Goal: Book appointment/travel/reservation: Book appointment/travel/reservation

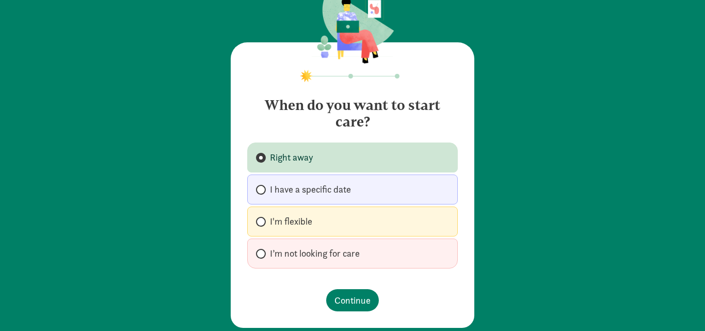
scroll to position [47, 0]
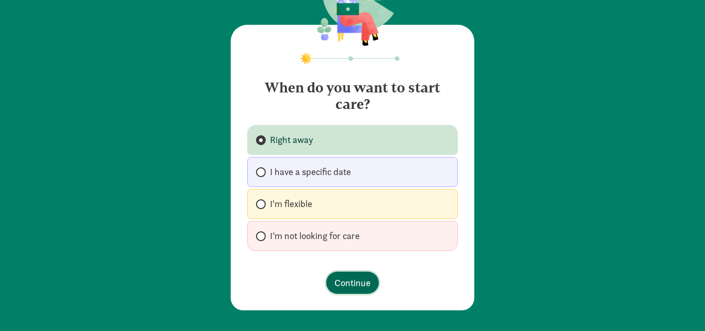
click at [345, 280] on span "Continue" at bounding box center [352, 283] width 36 height 14
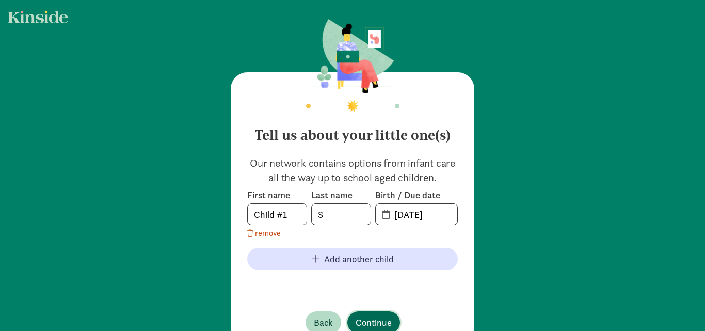
scroll to position [40, 0]
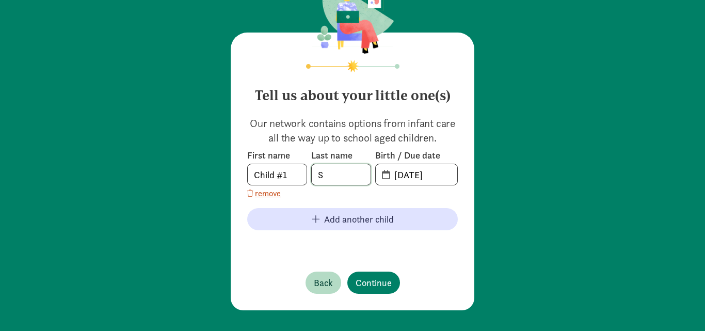
click at [336, 177] on input "S" at bounding box center [341, 174] width 59 height 21
type input "t"
type input "R"
type input "TERSIGUEL"
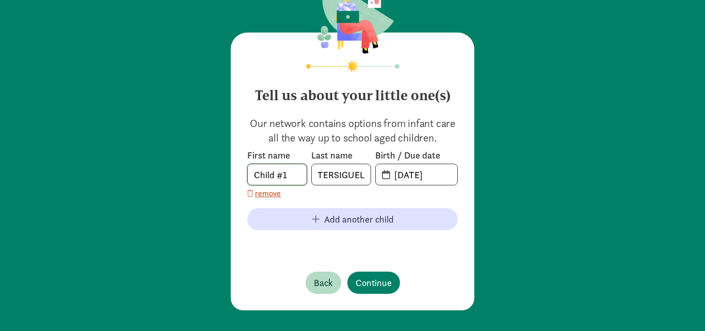
scroll to position [0, 0]
click at [297, 178] on input "Child #1" at bounding box center [277, 174] width 59 height 21
type input "C"
type input "CECILIA"
click at [412, 174] on input "08-11-2025" at bounding box center [422, 174] width 69 height 21
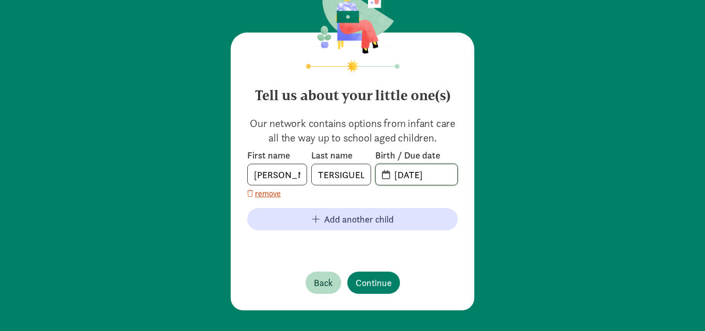
click at [400, 174] on input "08-11-2025" at bounding box center [422, 174] width 69 height 21
click at [413, 174] on input "22-11-2025" at bounding box center [422, 174] width 69 height 21
click at [444, 176] on input "22-09-2025" at bounding box center [422, 174] width 69 height 21
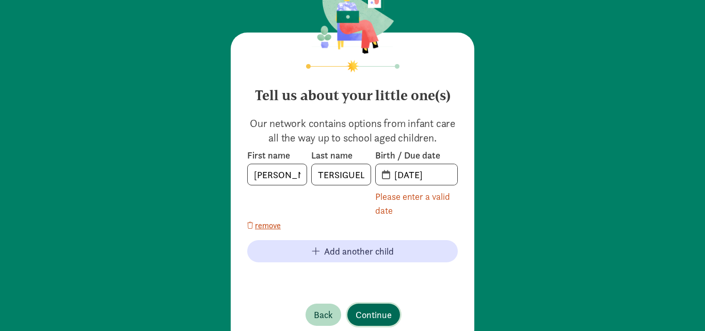
click at [372, 286] on div "Tell us about your little one(s) Our network contains options from infant care …" at bounding box center [353, 188] width 244 height 310
click at [382, 178] on span "22-09-2024" at bounding box center [417, 174] width 82 height 21
click at [382, 171] on span "22-09-2024" at bounding box center [417, 174] width 82 height 21
click at [399, 177] on input "22-09-2024" at bounding box center [422, 174] width 69 height 21
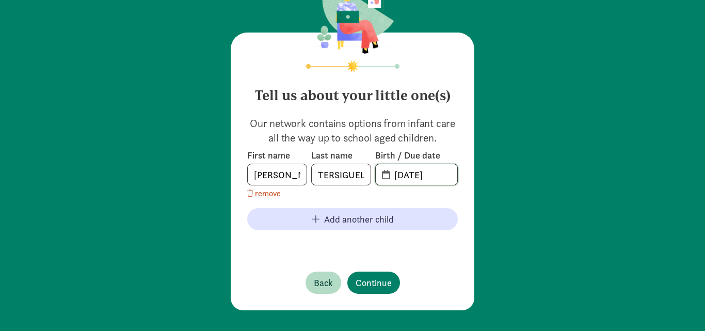
click at [415, 178] on input "09-09-2024" at bounding box center [422, 174] width 69 height 21
type input "09-22-2024"
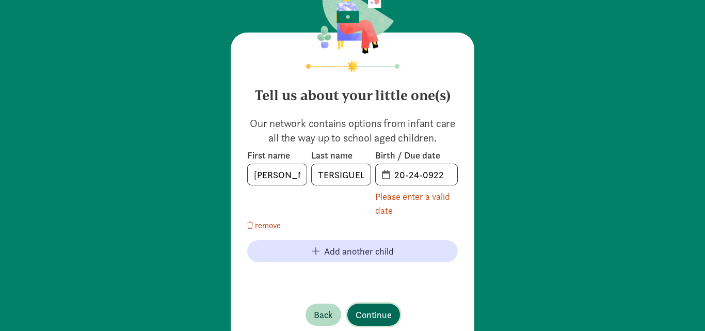
click at [364, 276] on div "Tell us about your little one(s) Our network contains options from infant care …" at bounding box center [353, 188] width 244 height 310
click at [340, 175] on input "TERSIGUEL" at bounding box center [341, 174] width 59 height 21
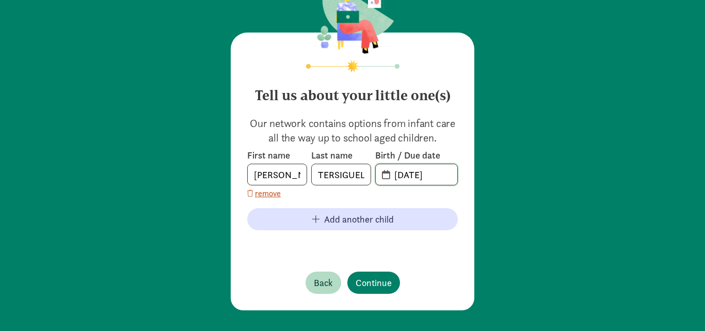
type input "09-22-2024"
click at [365, 277] on span "Continue" at bounding box center [374, 283] width 36 height 14
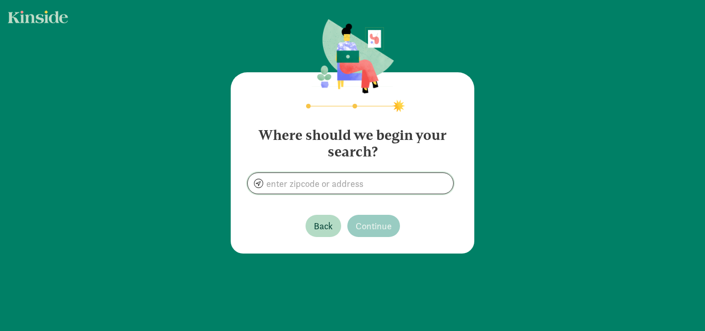
click at [352, 190] on input at bounding box center [350, 183] width 205 height 21
type input "431 Griffin Rd, Greenville, SC 29607, Estados Unidos"
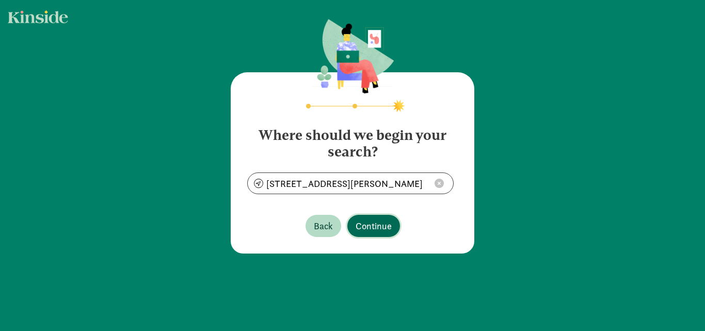
click at [362, 224] on span "Continue" at bounding box center [374, 226] width 36 height 14
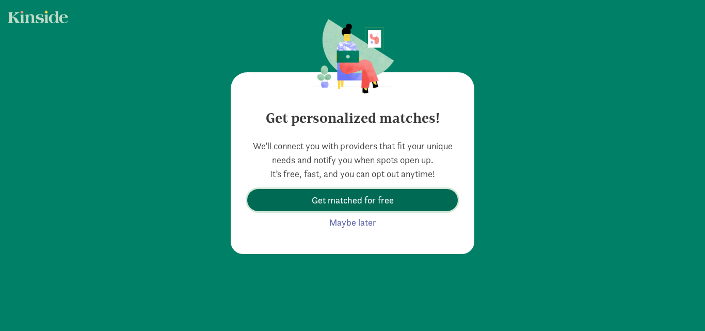
click at [360, 198] on span "Get matched for free" at bounding box center [353, 200] width 82 height 14
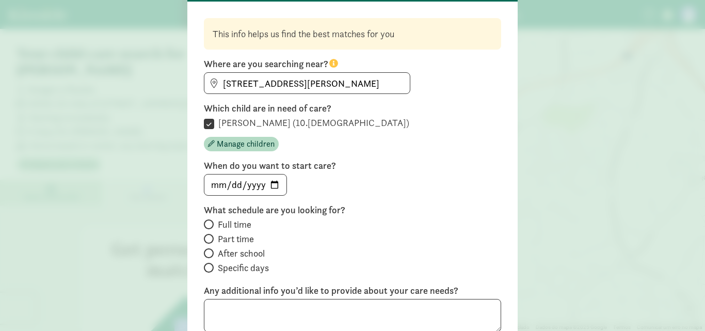
scroll to position [69, 0]
click at [207, 238] on input "Part time" at bounding box center [207, 238] width 7 height 7
radio input "true"
click at [244, 183] on input "[DATE]" at bounding box center [245, 184] width 82 height 21
click at [272, 183] on input "[DATE]" at bounding box center [245, 184] width 82 height 21
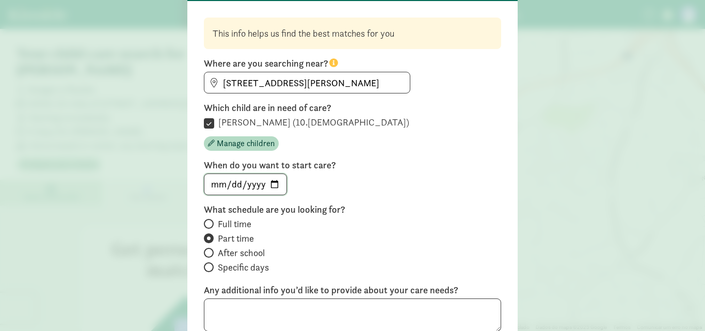
type input "2025-09-18"
click at [269, 182] on input "2025-09-18" at bounding box center [245, 184] width 82 height 21
click at [399, 174] on div "2025-09-18" at bounding box center [352, 184] width 297 height 22
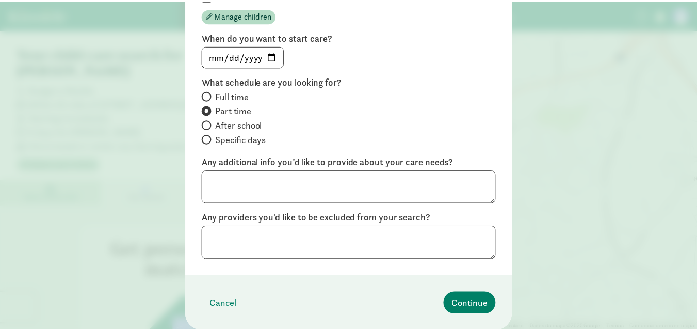
scroll to position [197, 0]
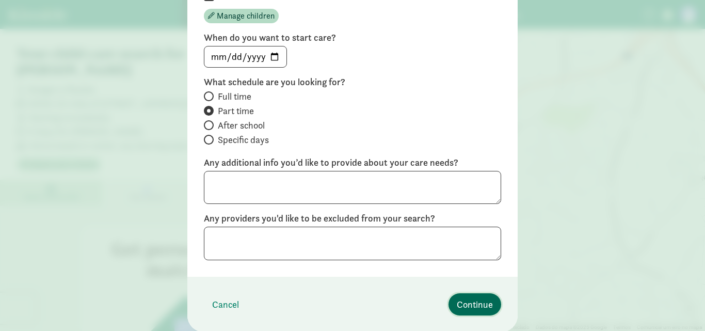
click at [463, 305] on span "Continue" at bounding box center [475, 304] width 36 height 14
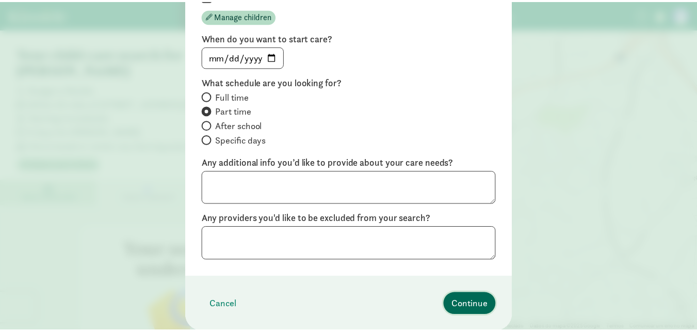
scroll to position [92, 0]
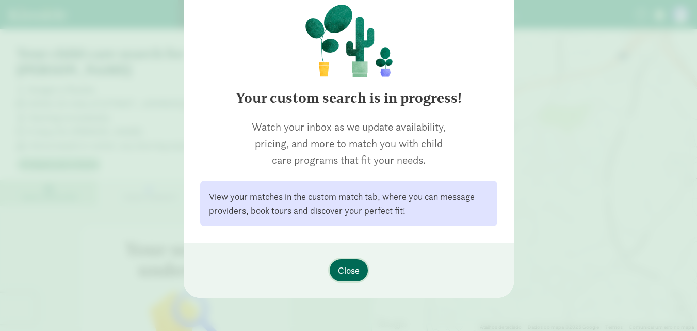
click at [353, 268] on span "Close" at bounding box center [349, 270] width 22 height 14
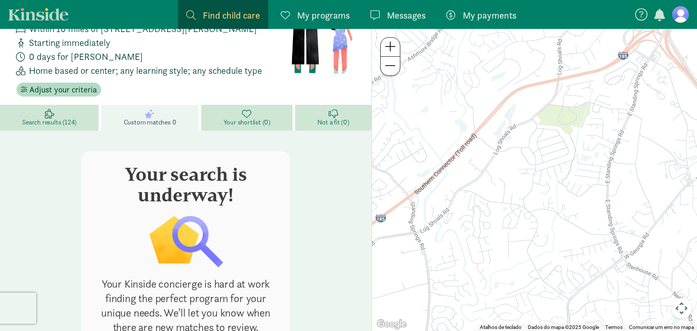
scroll to position [75, 0]
click at [65, 104] on link "Search results (124)" at bounding box center [50, 117] width 101 height 26
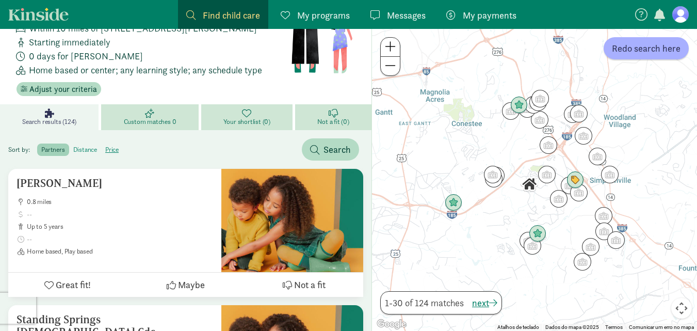
click at [101, 143] on label "distance" at bounding box center [112, 149] width 22 height 12
click at [73, 146] on input "distance" at bounding box center [73, 146] width 0 height 0
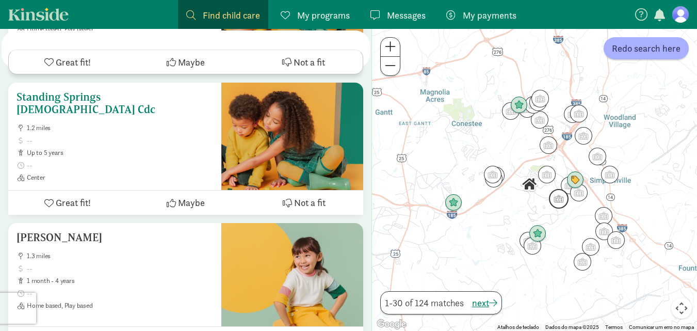
scroll to position [310, 0]
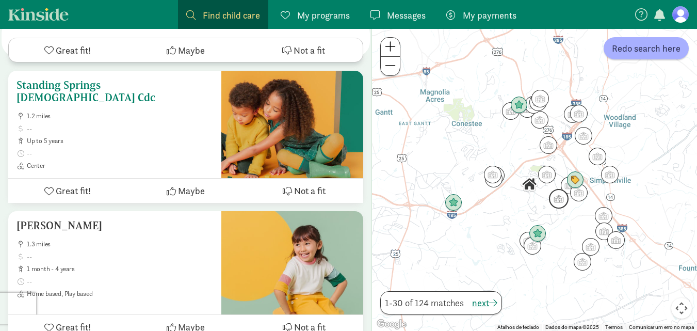
click at [102, 79] on h5 "Standing Springs [DEMOGRAPHIC_DATA] Cdc" at bounding box center [115, 91] width 197 height 25
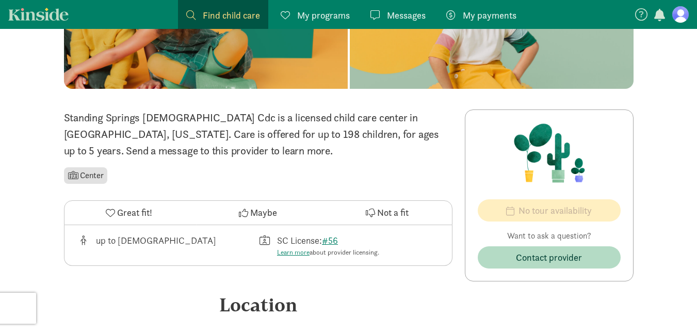
scroll to position [157, 0]
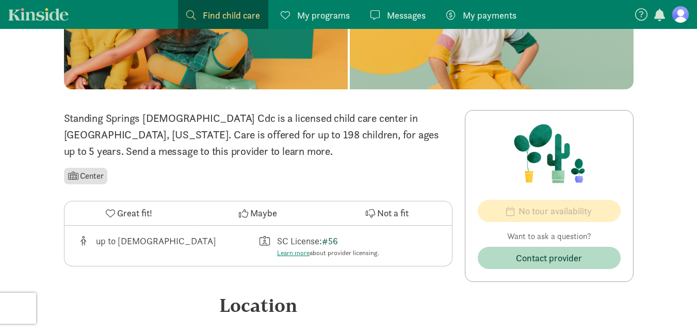
click at [337, 244] on link "#56" at bounding box center [330, 241] width 16 height 12
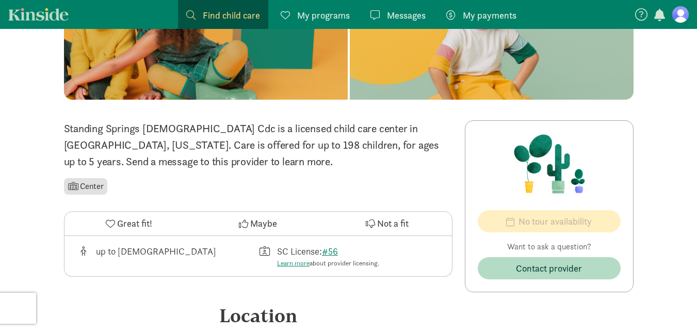
scroll to position [148, 0]
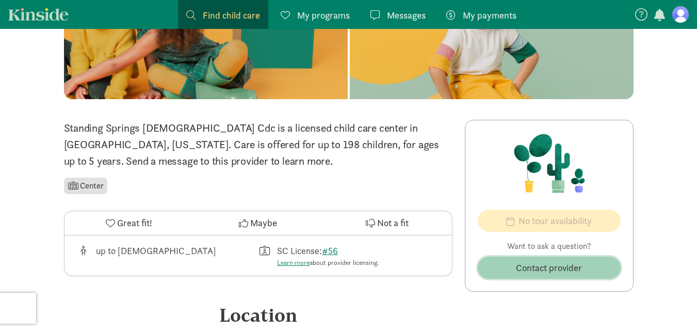
click at [532, 275] on span "Contact provider" at bounding box center [549, 268] width 66 height 14
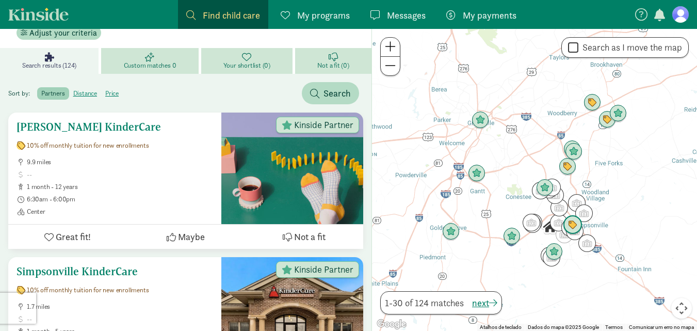
scroll to position [131, 0]
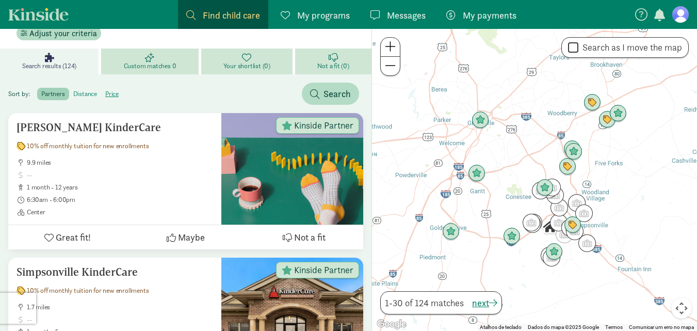
click at [101, 88] on label "distance" at bounding box center [112, 94] width 22 height 12
click at [73, 90] on input "distance" at bounding box center [73, 90] width 0 height 0
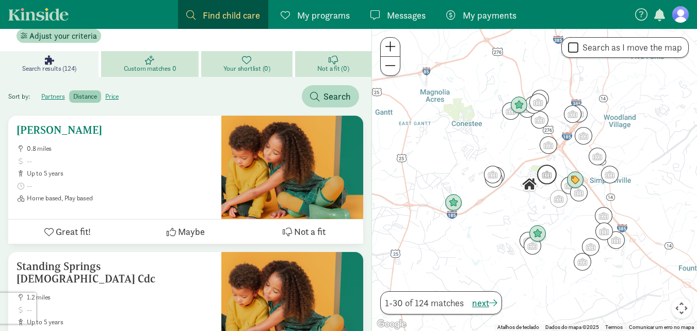
scroll to position [129, 0]
click at [124, 123] on h5 "[PERSON_NAME]" at bounding box center [115, 129] width 197 height 12
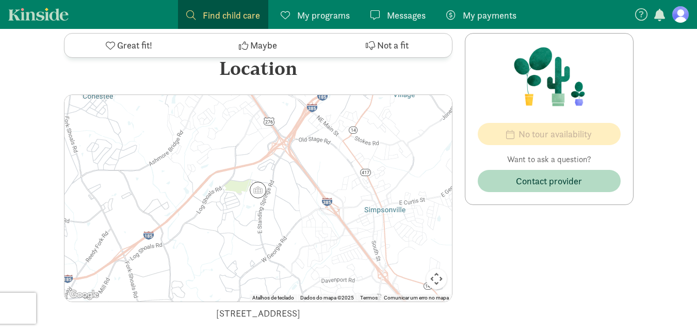
scroll to position [432, 0]
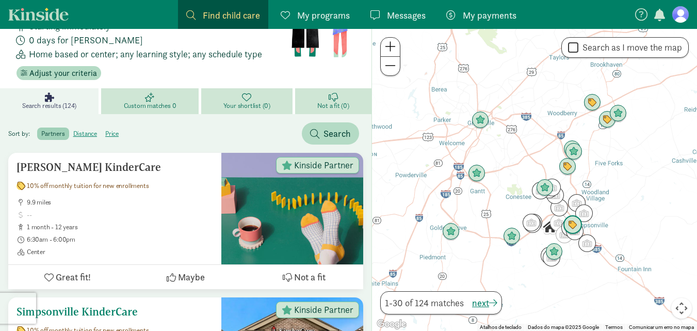
scroll to position [91, 0]
click at [101, 128] on label "distance" at bounding box center [112, 134] width 22 height 12
click at [73, 130] on input "distance" at bounding box center [73, 130] width 0 height 0
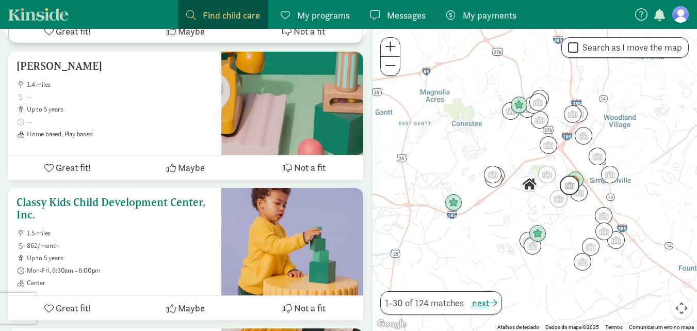
scroll to position [742, 0]
click at [90, 196] on h5 "Classy Kids Child Development Center, Inc." at bounding box center [115, 208] width 197 height 25
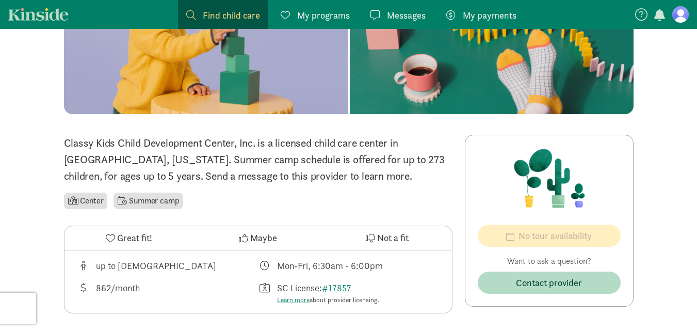
scroll to position [133, 0]
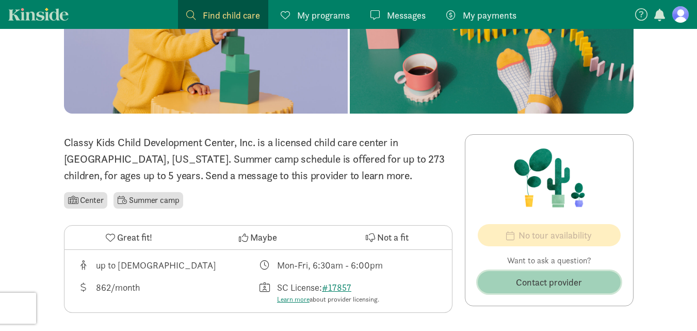
click at [531, 281] on span "Contact provider" at bounding box center [549, 282] width 66 height 14
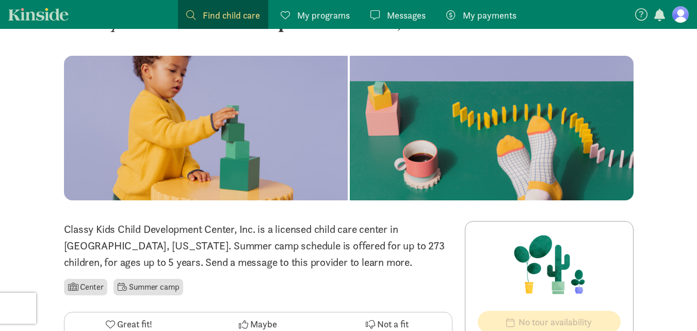
scroll to position [32, 0]
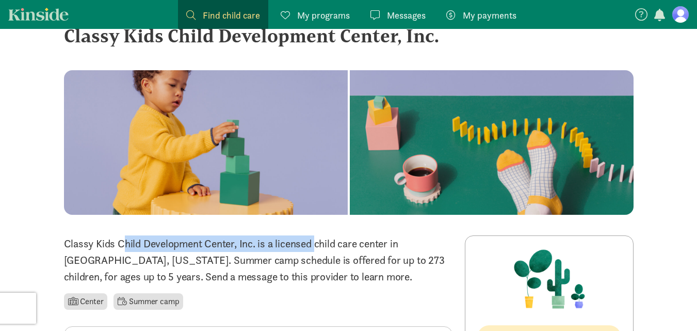
drag, startPoint x: 67, startPoint y: 244, endPoint x: 260, endPoint y: 249, distance: 193.1
click at [260, 249] on p "Classy Kids Child Development Center, Inc. is a licensed child care center in S…" at bounding box center [258, 260] width 389 height 50
copy p "Classy Kids Child Development Center, Inc. i"
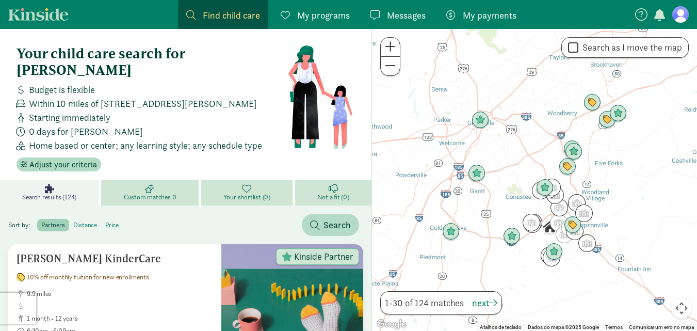
click at [101, 219] on label "distance" at bounding box center [112, 225] width 22 height 12
click at [73, 221] on input "distance" at bounding box center [73, 221] width 0 height 0
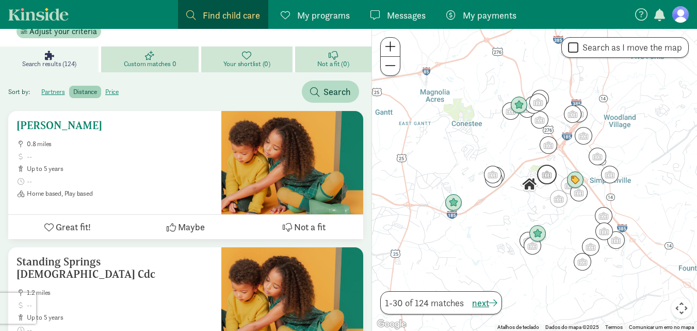
scroll to position [134, 0]
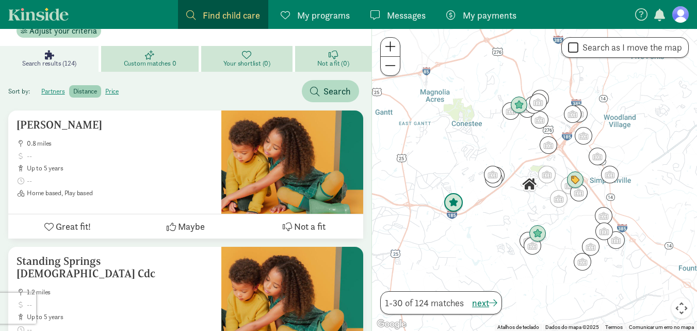
click at [460, 208] on img "Click to see details" at bounding box center [454, 203] width 20 height 20
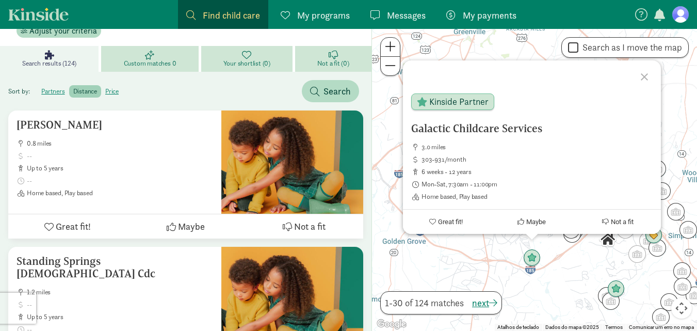
click at [641, 74] on div at bounding box center [646, 75] width 30 height 30
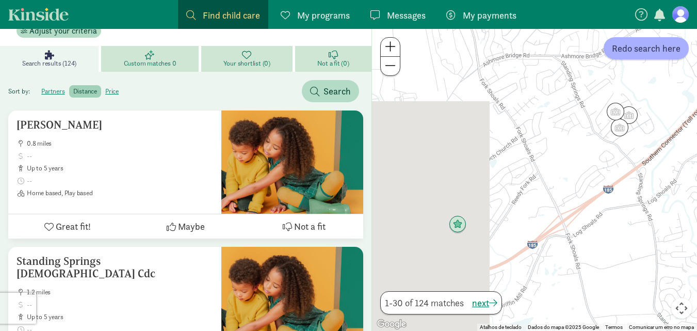
drag, startPoint x: 519, startPoint y: 220, endPoint x: 607, endPoint y: -26, distance: 261.5
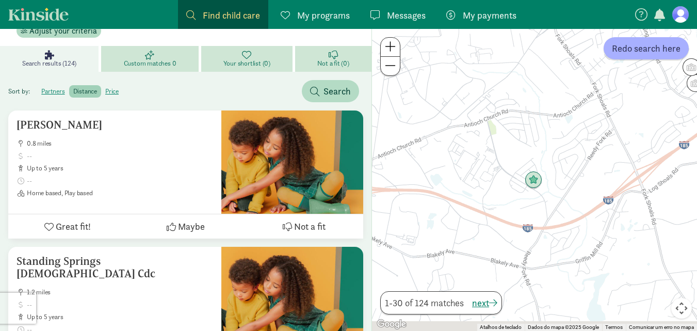
drag, startPoint x: 464, startPoint y: 164, endPoint x: 543, endPoint y: 118, distance: 90.9
click at [543, 118] on div at bounding box center [534, 180] width 325 height 302
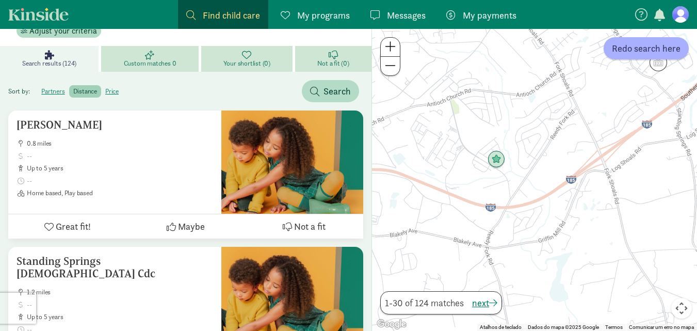
drag, startPoint x: 487, startPoint y: 147, endPoint x: 447, endPoint y: 126, distance: 44.3
click at [447, 126] on div at bounding box center [534, 180] width 325 height 302
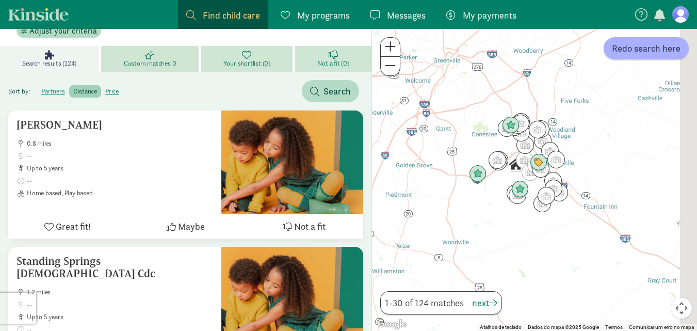
drag, startPoint x: 568, startPoint y: 165, endPoint x: 503, endPoint y: 183, distance: 68.1
click at [503, 183] on div at bounding box center [534, 180] width 325 height 302
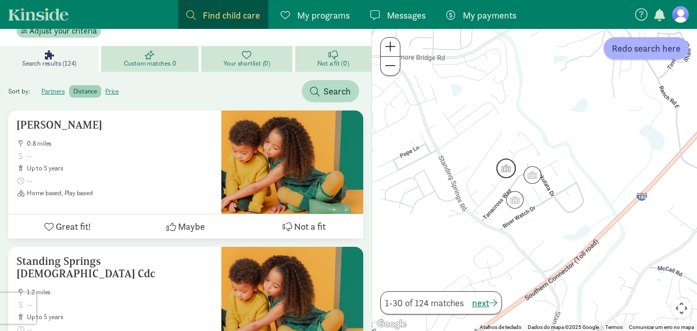
click at [507, 168] on img "Click to see details" at bounding box center [506, 168] width 20 height 20
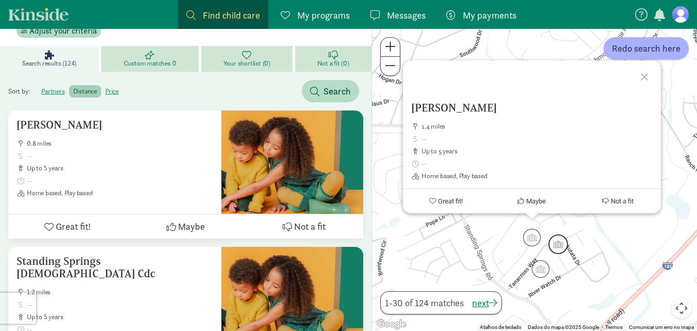
click at [554, 245] on img "Click to see details" at bounding box center [559, 244] width 20 height 20
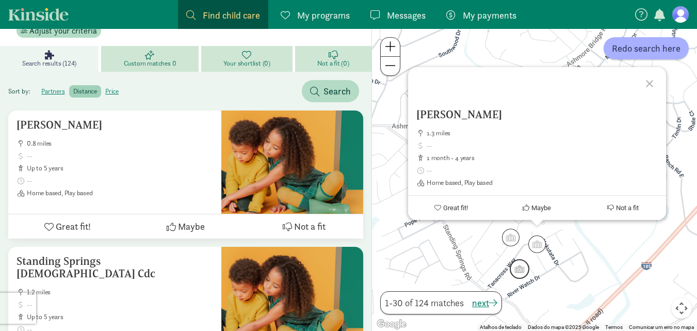
click at [524, 275] on img "Click to see details" at bounding box center [520, 269] width 20 height 20
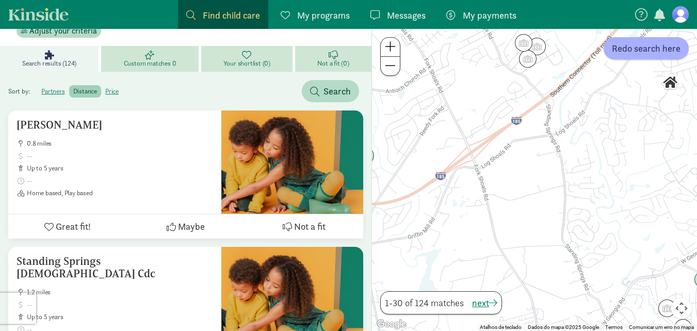
drag, startPoint x: 473, startPoint y: 252, endPoint x: 467, endPoint y: 27, distance: 225.1
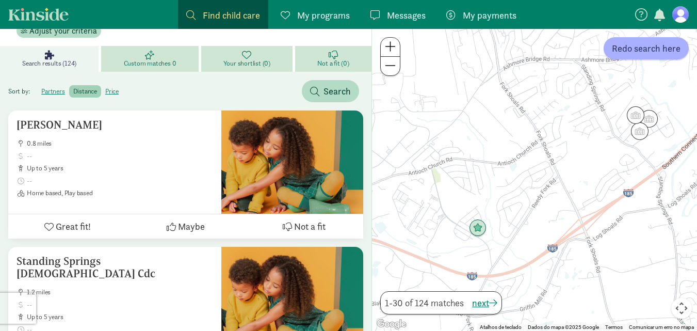
drag, startPoint x: 529, startPoint y: 127, endPoint x: 642, endPoint y: 192, distance: 130.2
click at [642, 192] on div at bounding box center [534, 180] width 325 height 302
click at [478, 228] on img "Click to see details" at bounding box center [478, 228] width 20 height 20
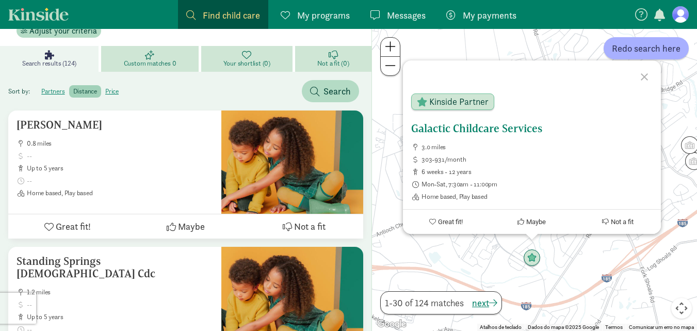
click at [456, 134] on h5 "Galactic Childcare Services" at bounding box center [532, 128] width 242 height 12
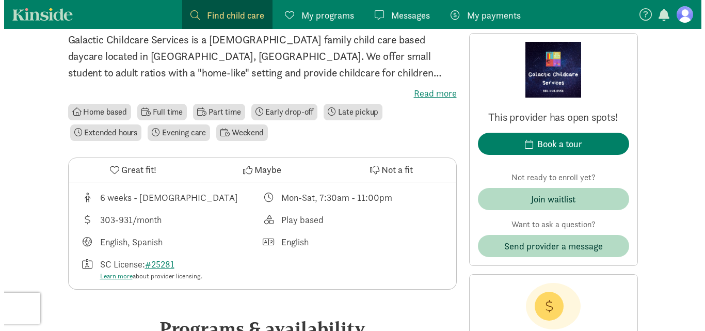
scroll to position [264, 0]
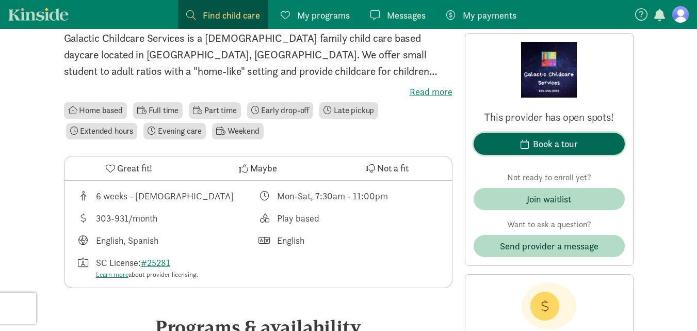
click at [568, 142] on div "Book a tour" at bounding box center [555, 144] width 45 height 14
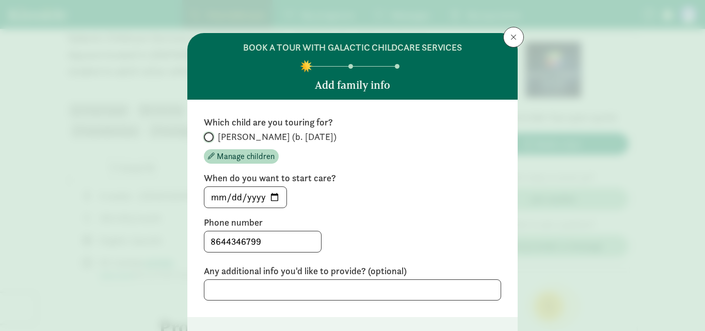
click at [205, 136] on input "[PERSON_NAME] (b. [DATE])" at bounding box center [207, 137] width 7 height 7
radio input "true"
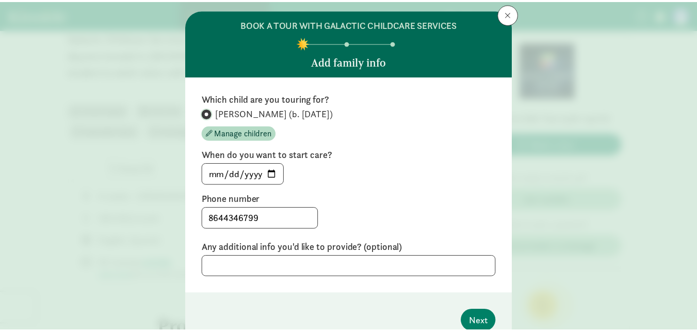
scroll to position [8, 0]
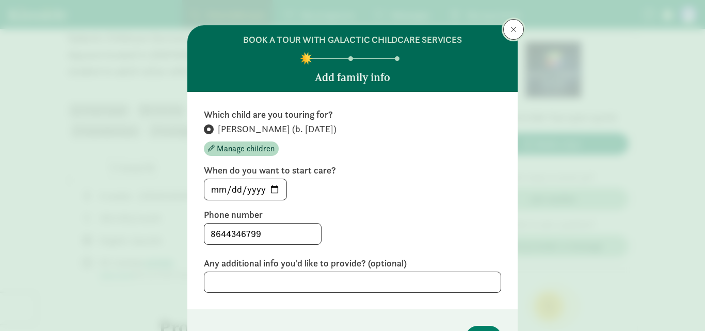
click at [510, 32] on span at bounding box center [513, 29] width 6 height 8
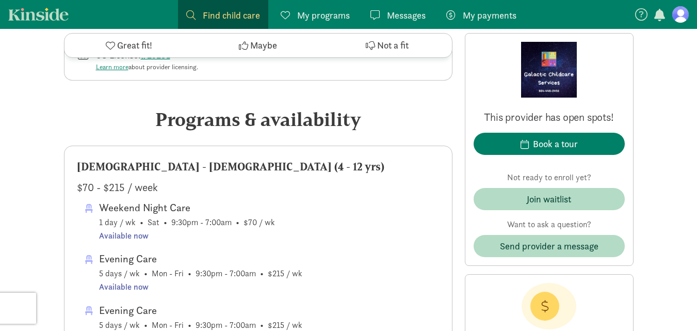
scroll to position [471, 0]
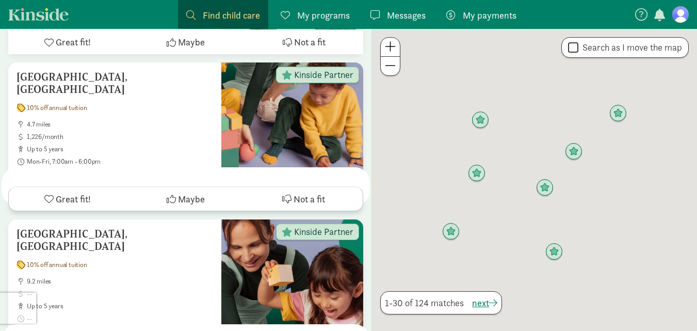
scroll to position [134, 0]
